Goal: Information Seeking & Learning: Learn about a topic

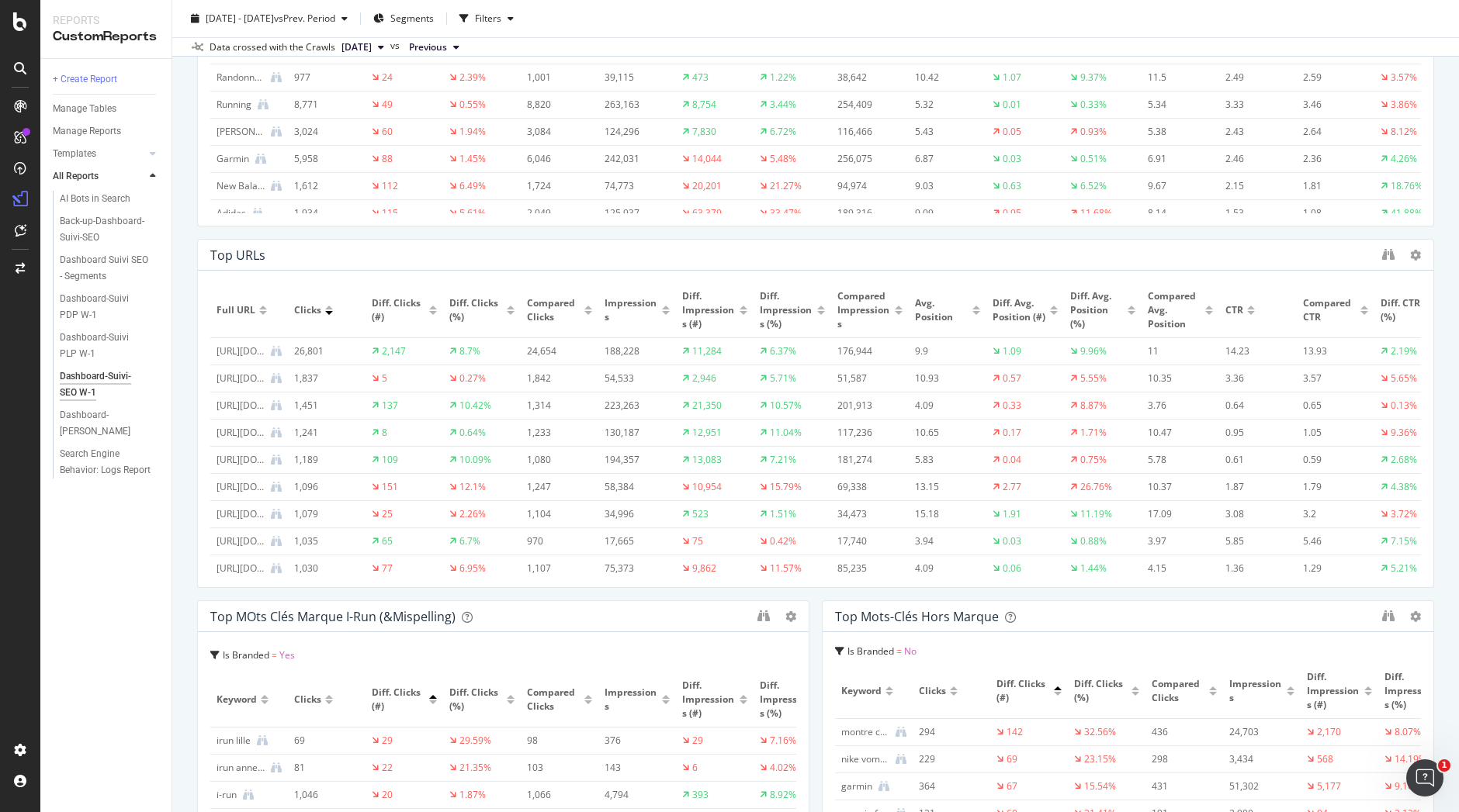
scroll to position [668, 0]
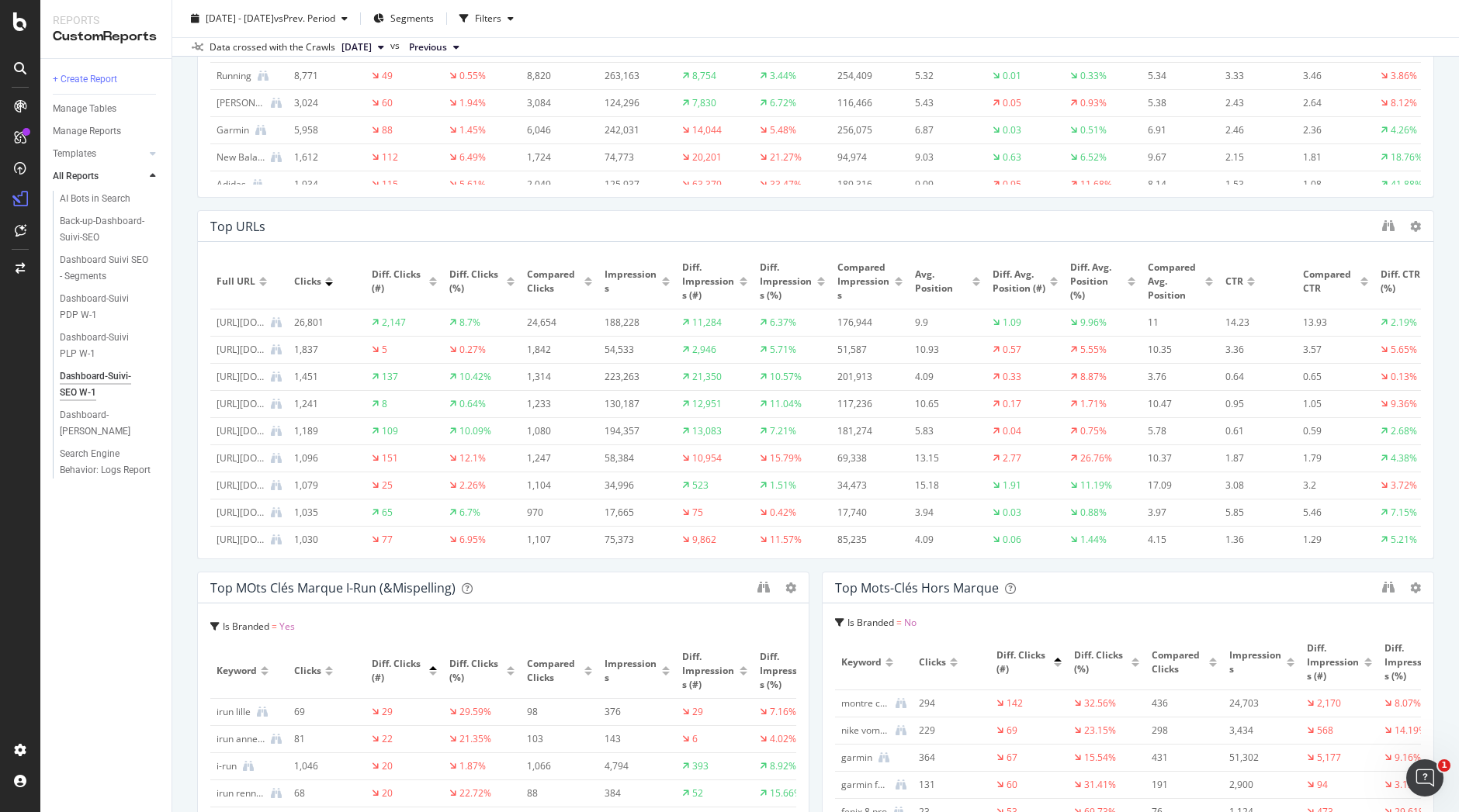
click at [1383, 229] on div at bounding box center [1401, 227] width 39 height 16
click at [1382, 225] on icon "binoculars" at bounding box center [1388, 226] width 12 height 12
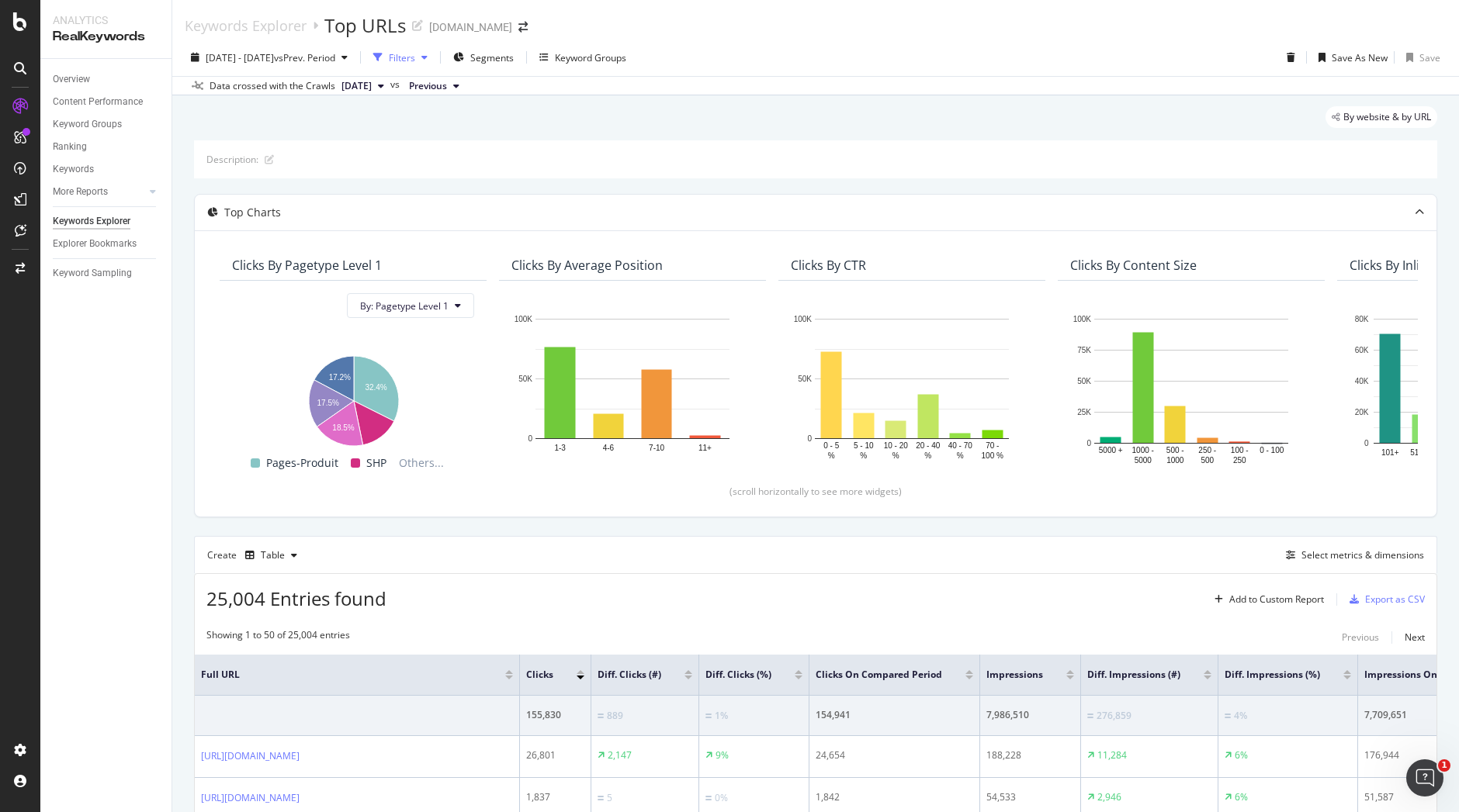
click at [434, 50] on div "Filters" at bounding box center [400, 57] width 67 height 24
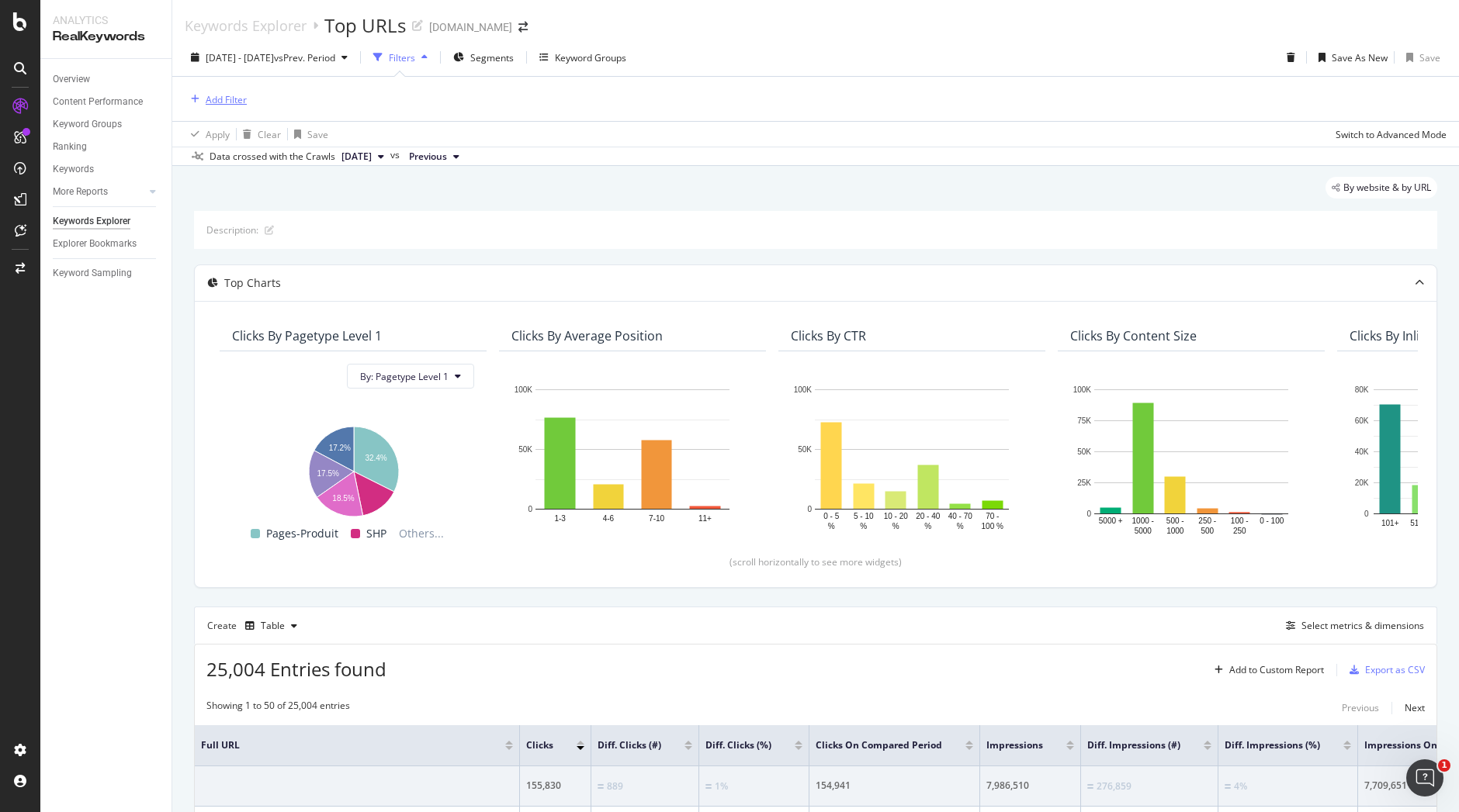
click at [232, 105] on div "Add Filter" at bounding box center [226, 99] width 41 height 13
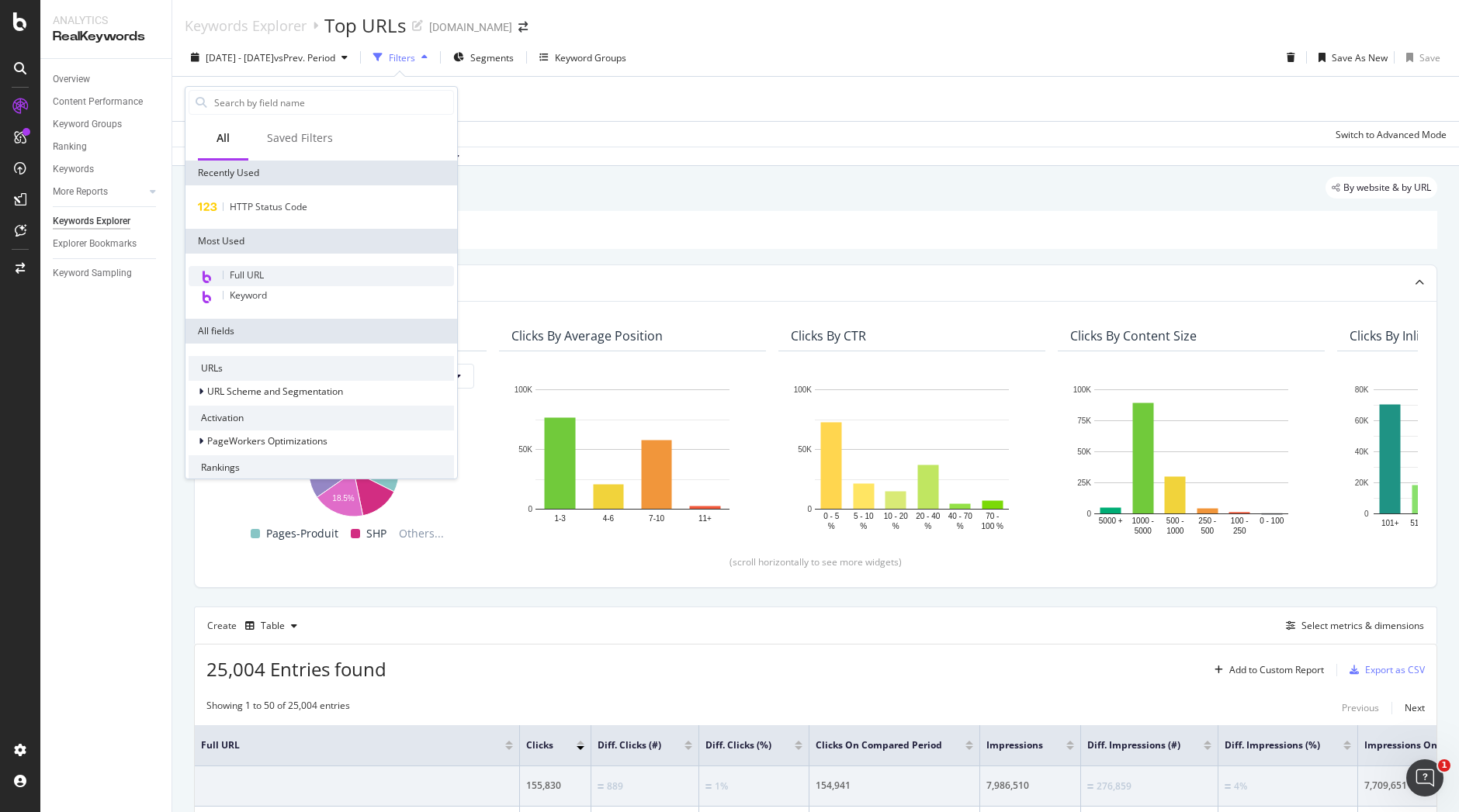
click at [271, 275] on div "Full URL" at bounding box center [320, 276] width 265 height 20
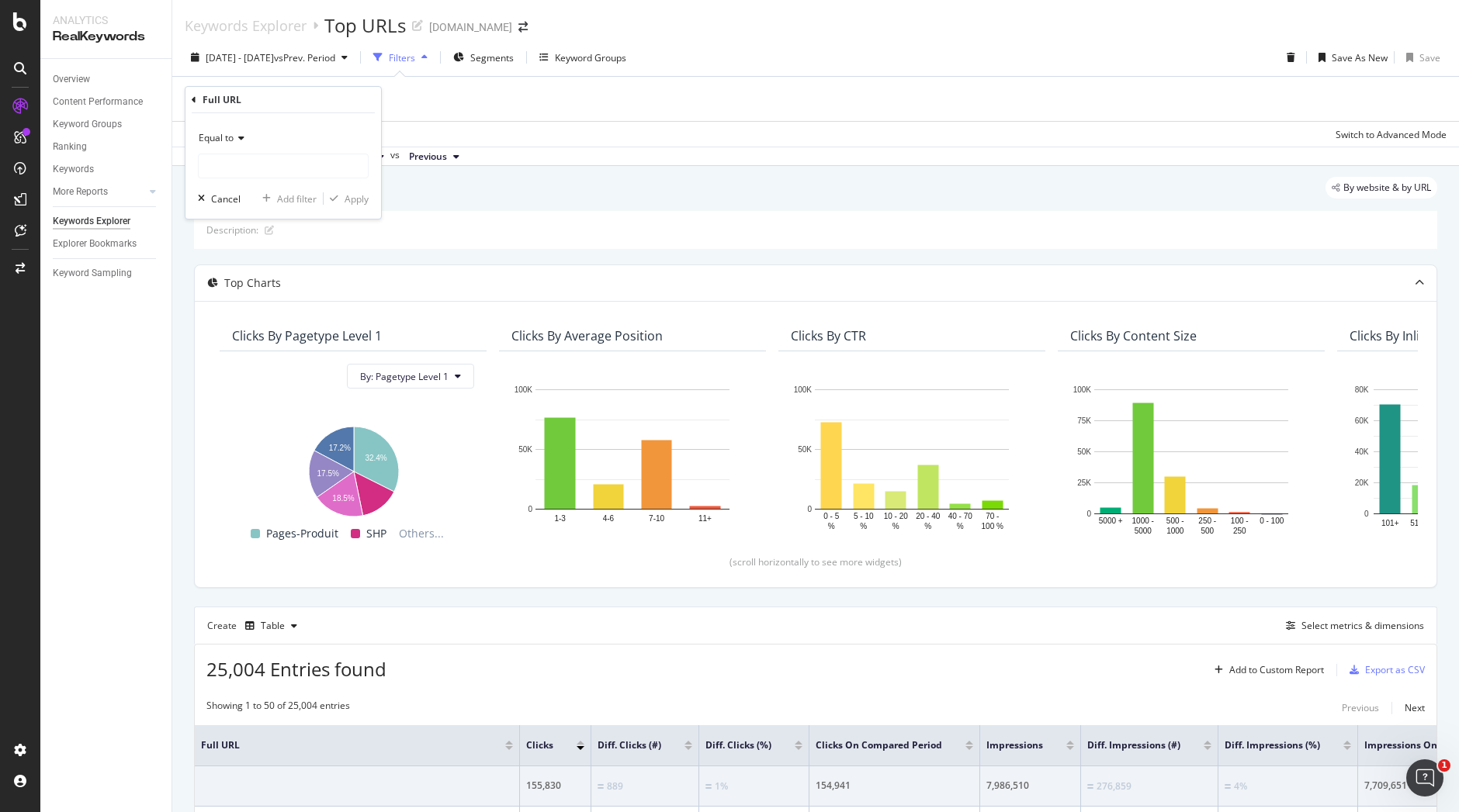
click at [228, 144] on span "Equal to" at bounding box center [216, 137] width 35 height 13
click at [241, 289] on span "Contains" at bounding box center [224, 290] width 38 height 13
click at [285, 165] on input "text" at bounding box center [283, 166] width 169 height 24
type input "/running/"
click at [359, 200] on div "Apply" at bounding box center [356, 199] width 24 height 13
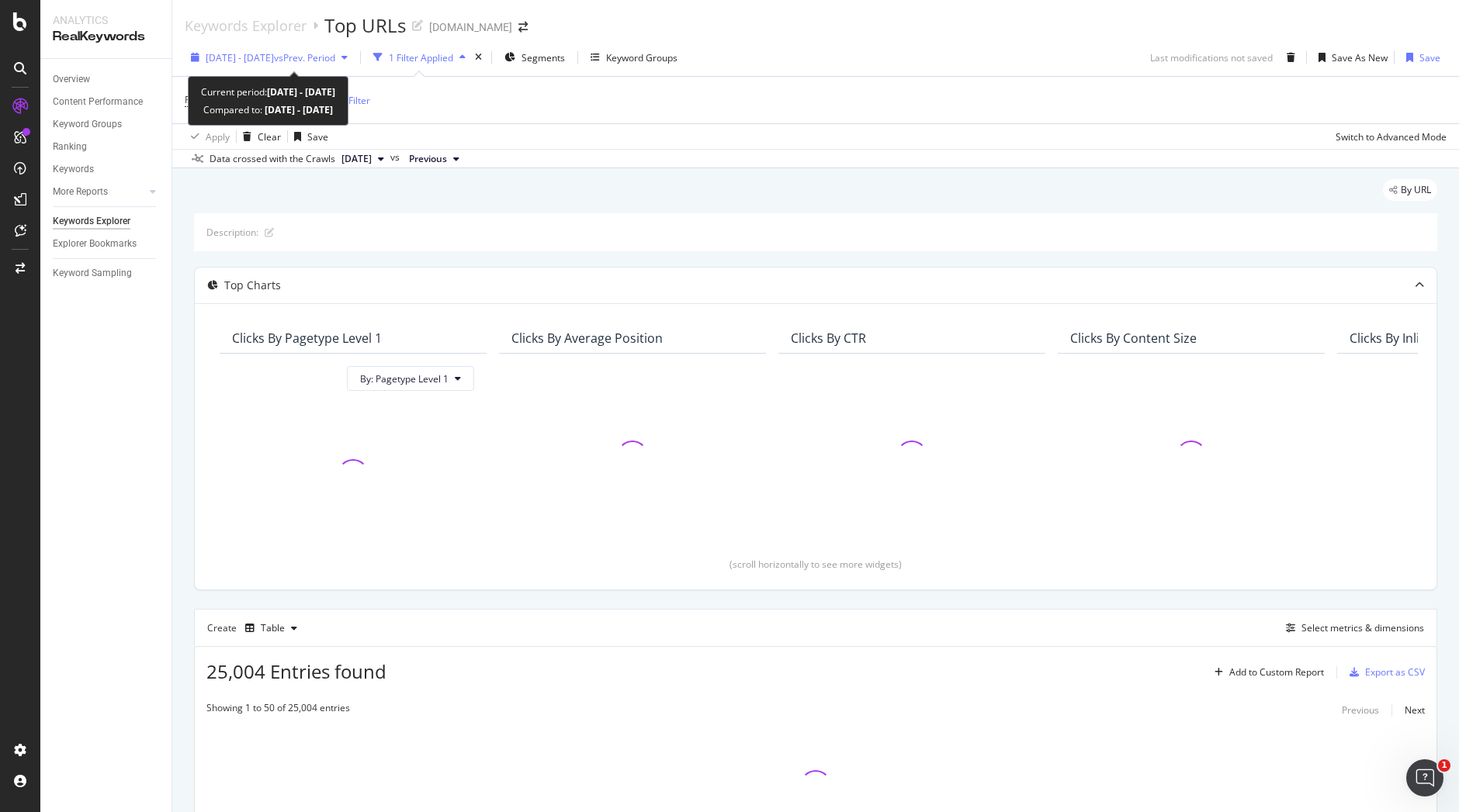
click at [354, 57] on div "button" at bounding box center [344, 57] width 18 height 10
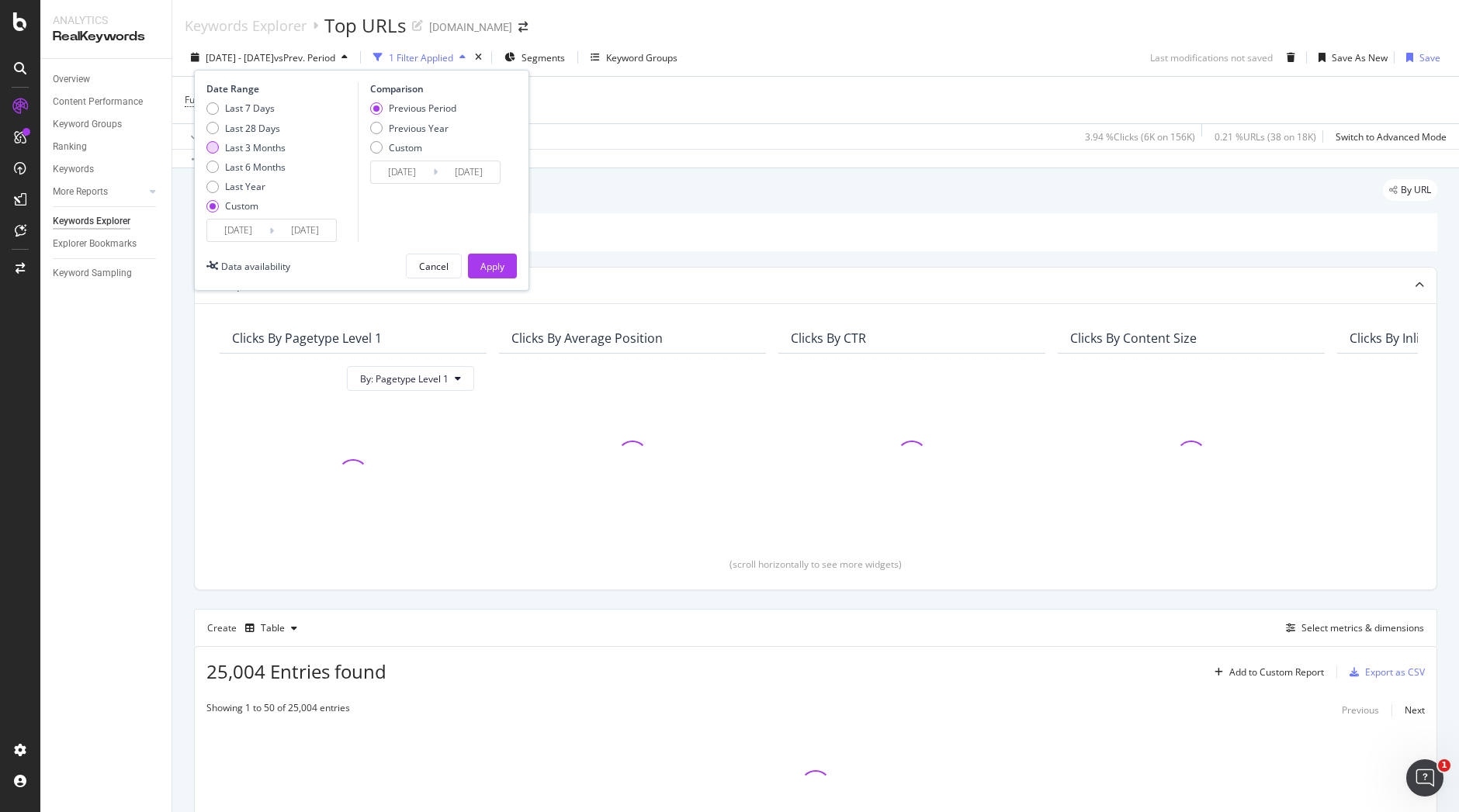
click at [274, 144] on div "Last 3 Months" at bounding box center [255, 147] width 60 height 13
type input "2025/07/05"
type input "2025/10/04"
type input "2025/04/04"
type input "2025/07/04"
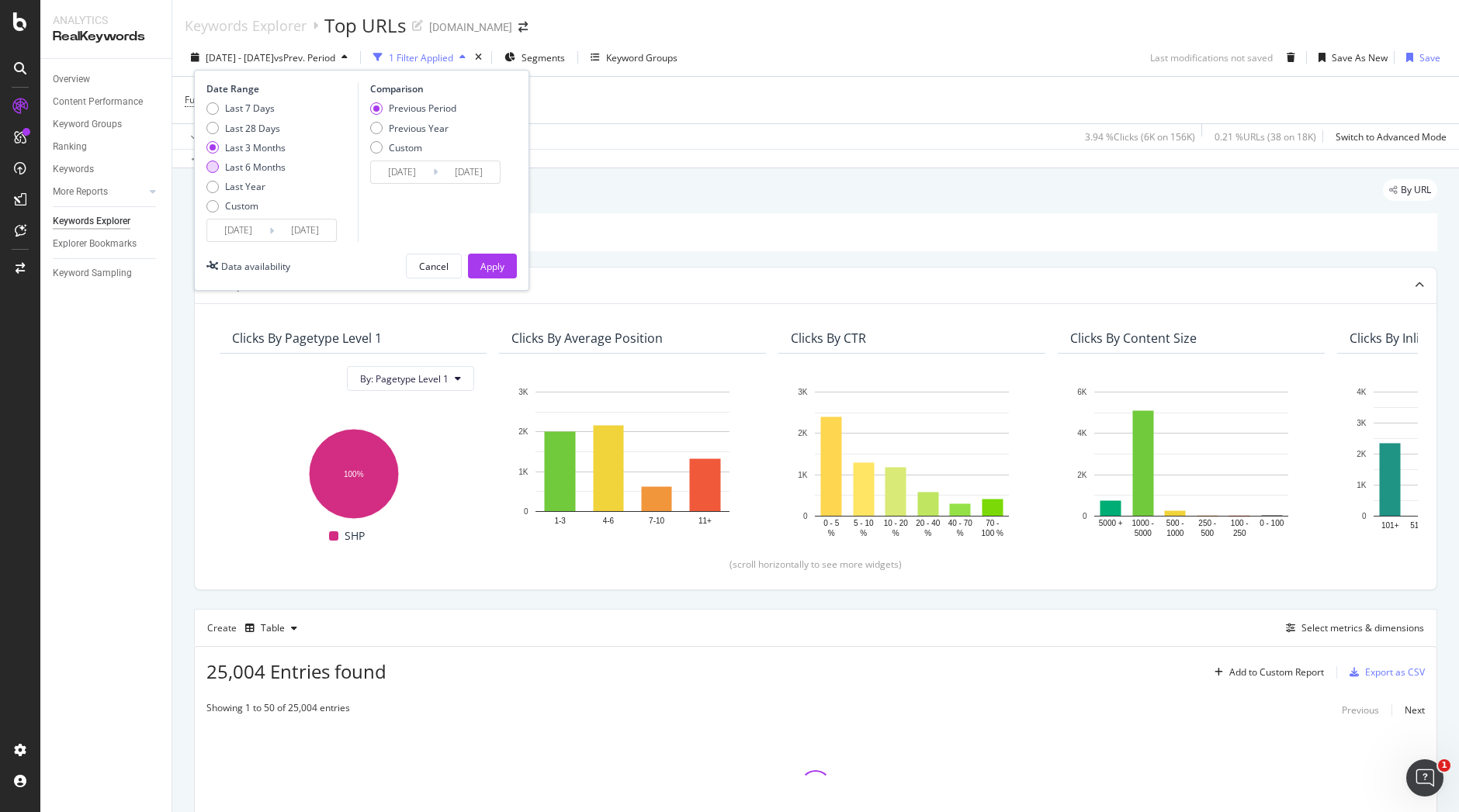
click at [274, 164] on div "Last 6 Months" at bounding box center [255, 167] width 60 height 13
type input "2025/04/05"
type input "2024/10/04"
type input "2025/04/04"
click at [494, 273] on div "Apply" at bounding box center [492, 266] width 24 height 24
